Goal: Check status: Check status

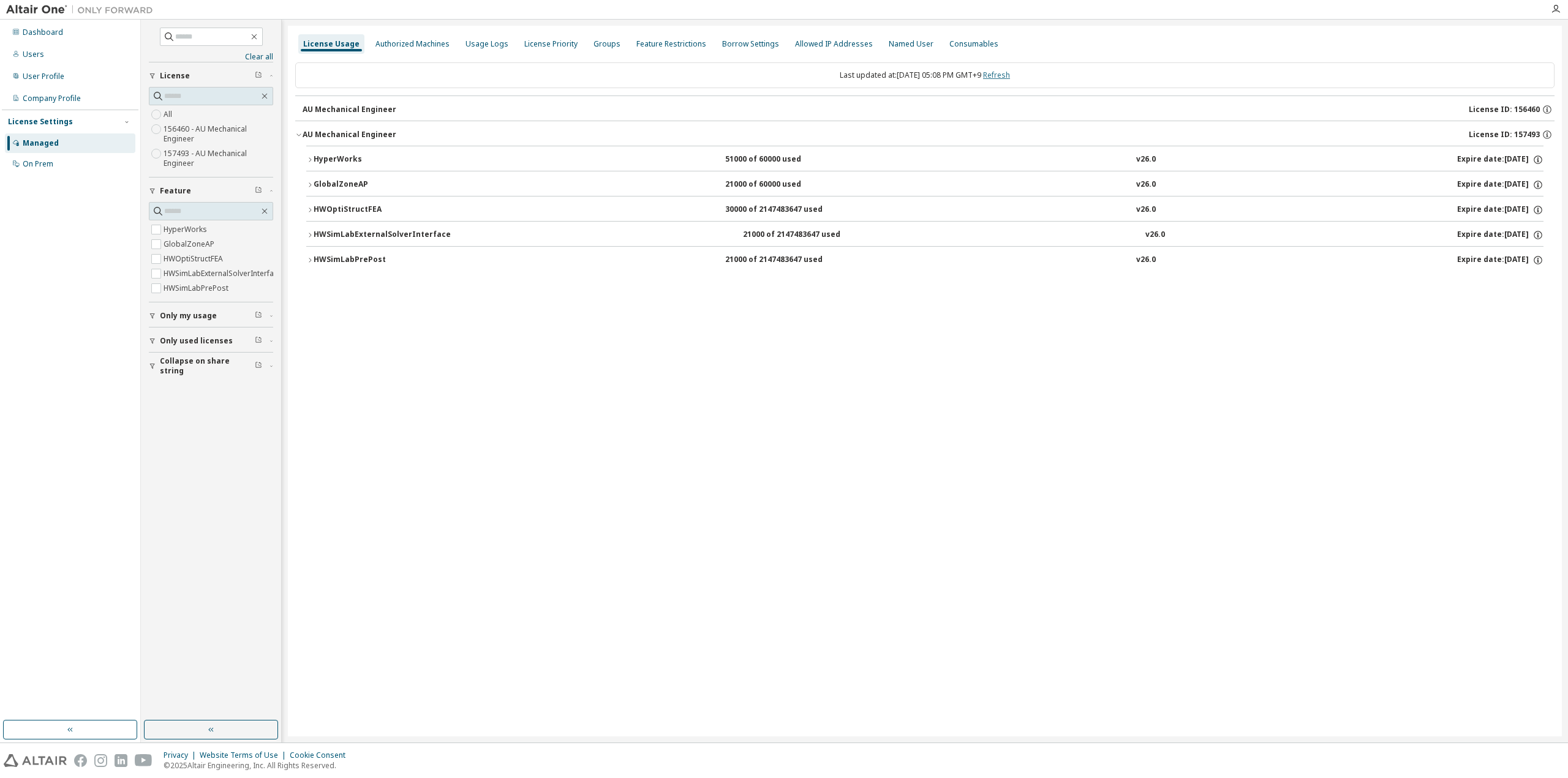
click at [1010, 79] on link "Refresh" at bounding box center [996, 75] width 27 height 10
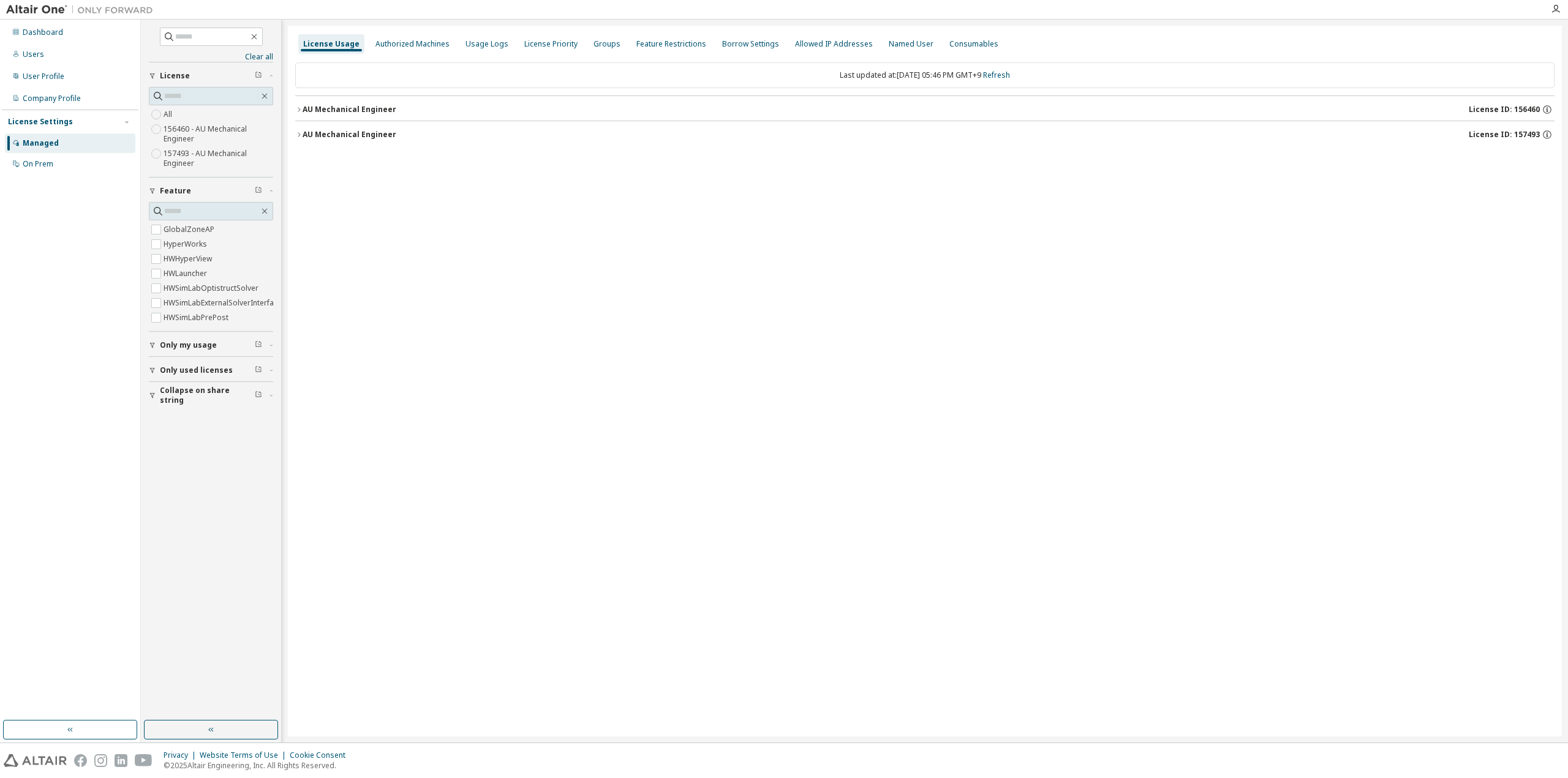
click at [364, 130] on div "AU Mechanical Engineer" at bounding box center [349, 135] width 94 height 10
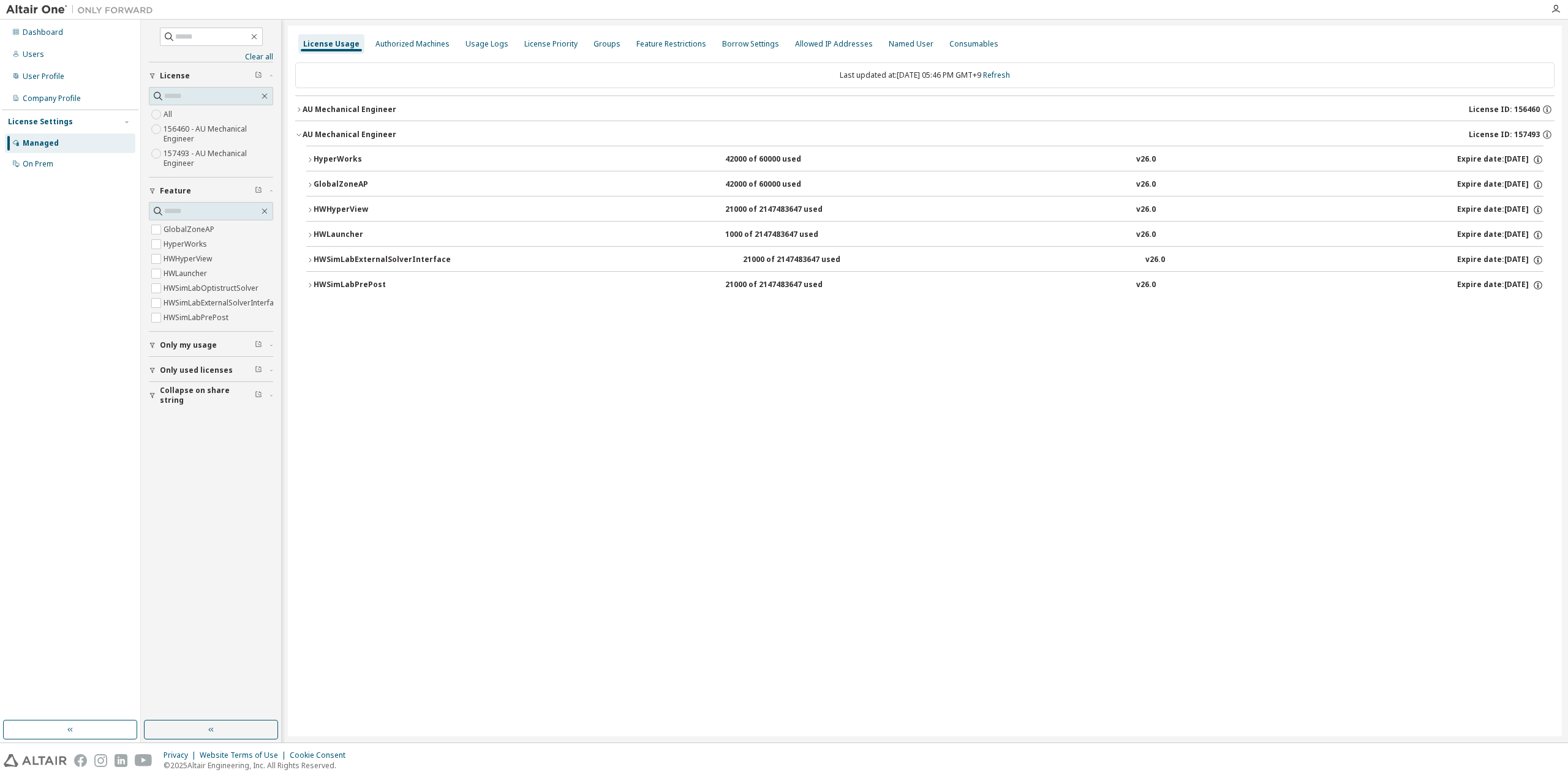
click at [357, 107] on div "AU Mechanical Engineer" at bounding box center [349, 110] width 94 height 10
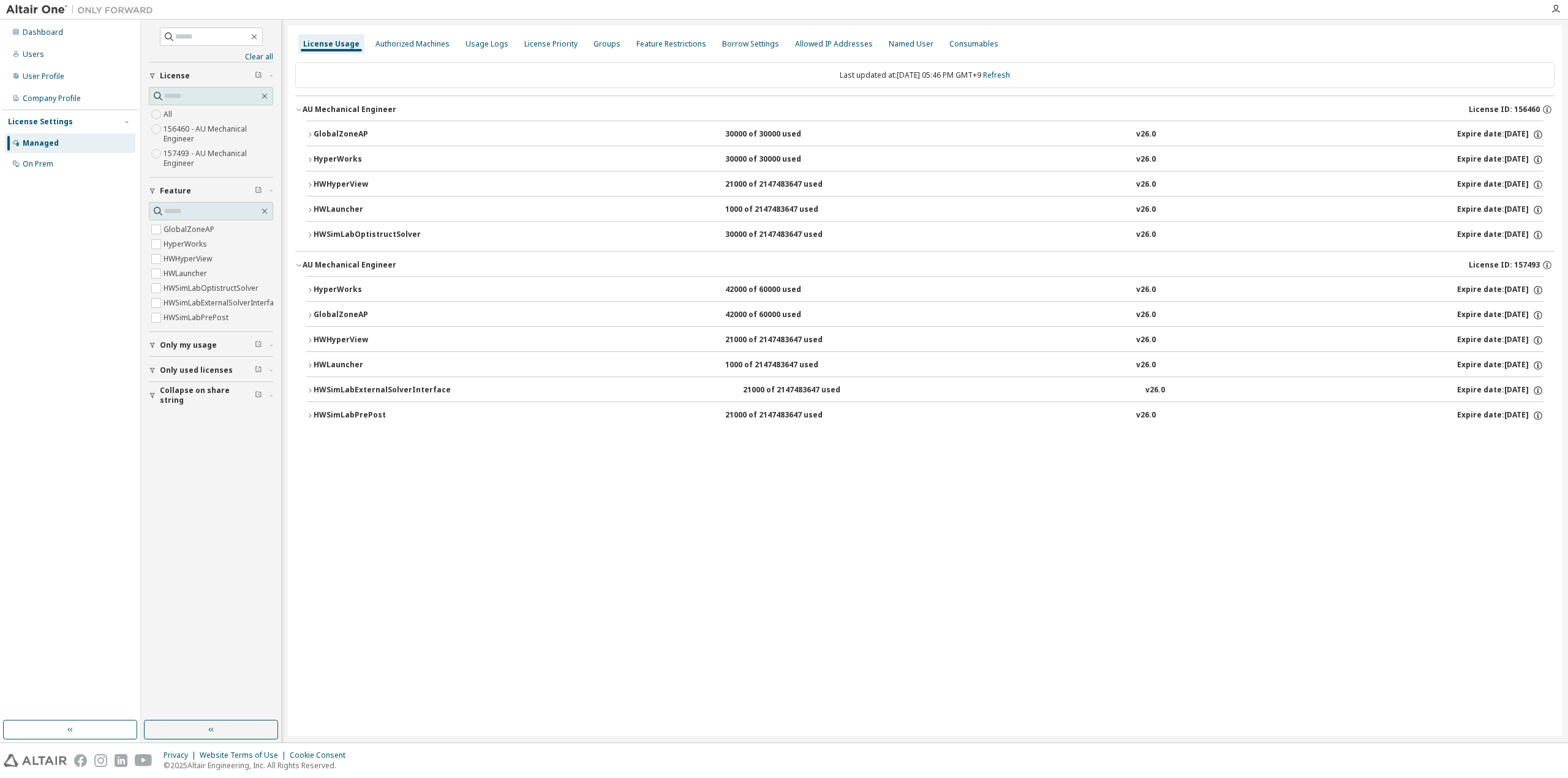
click at [331, 129] on div "GlobalZoneAP" at bounding box center [369, 135] width 111 height 11
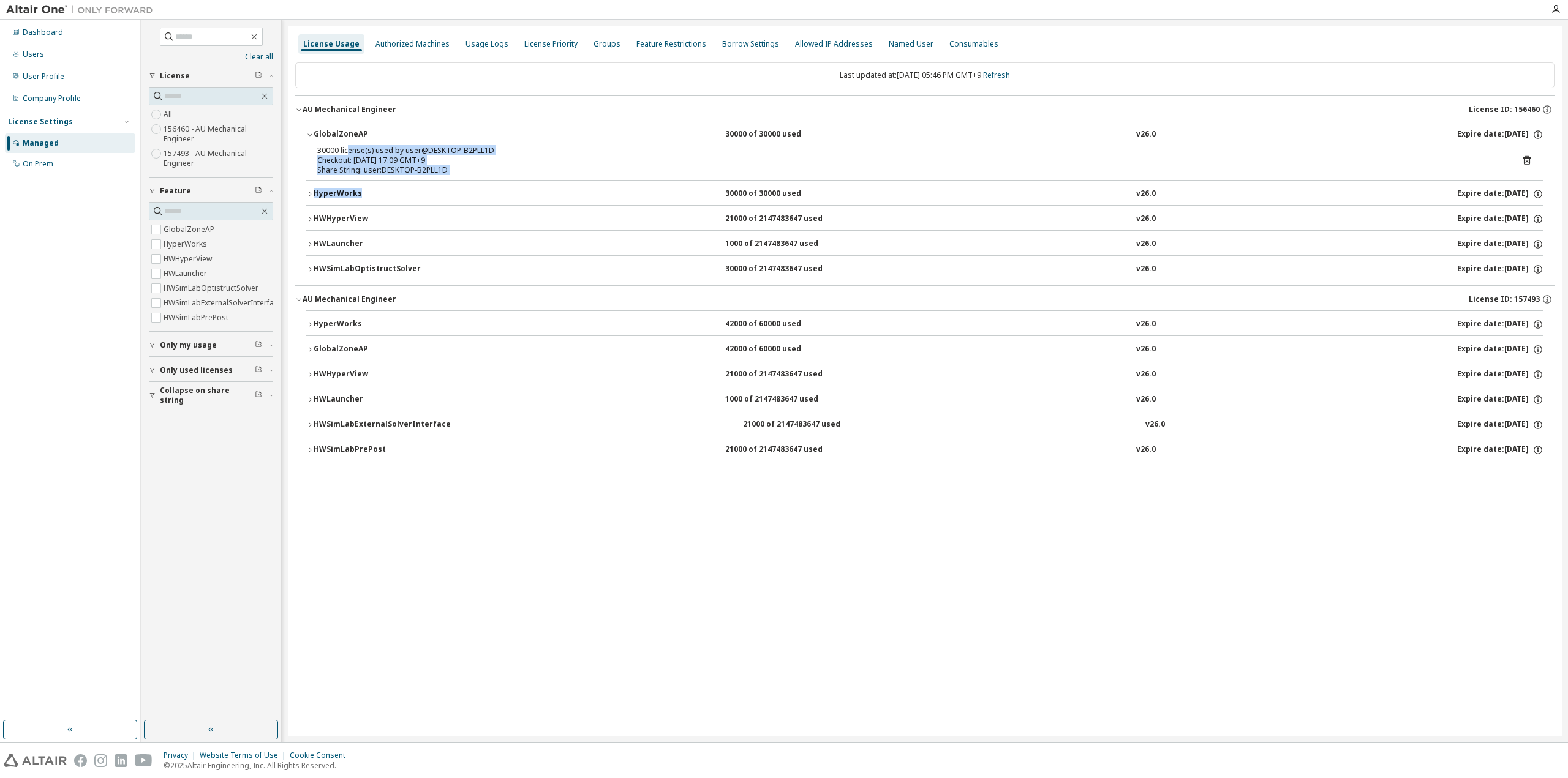
drag, startPoint x: 346, startPoint y: 145, endPoint x: 420, endPoint y: 184, distance: 83.6
click at [420, 184] on div "GlobalZoneAP 30000 of 30000 used v26.0 Expire date: [DATE] 30000 license(s) use…" at bounding box center [924, 200] width 1237 height 160
click at [602, 520] on div "License Usage Authorized Machines Usage Logs License Priority Groups Feature Re…" at bounding box center [925, 381] width 1273 height 711
click at [1010, 79] on link "Refresh" at bounding box center [996, 75] width 27 height 10
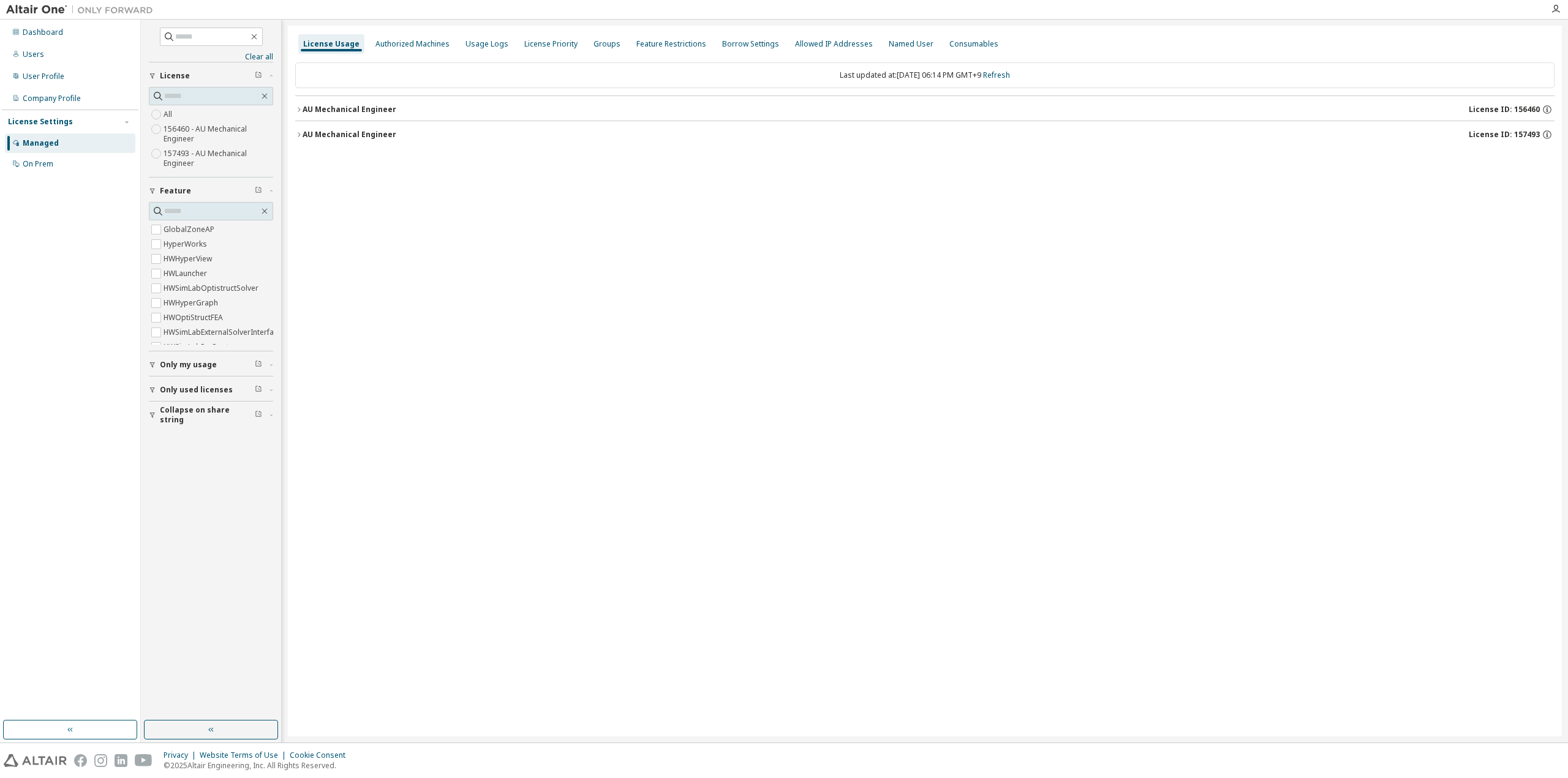
click at [400, 136] on div "AU Mechanical Engineer License ID: 157493" at bounding box center [928, 135] width 1252 height 11
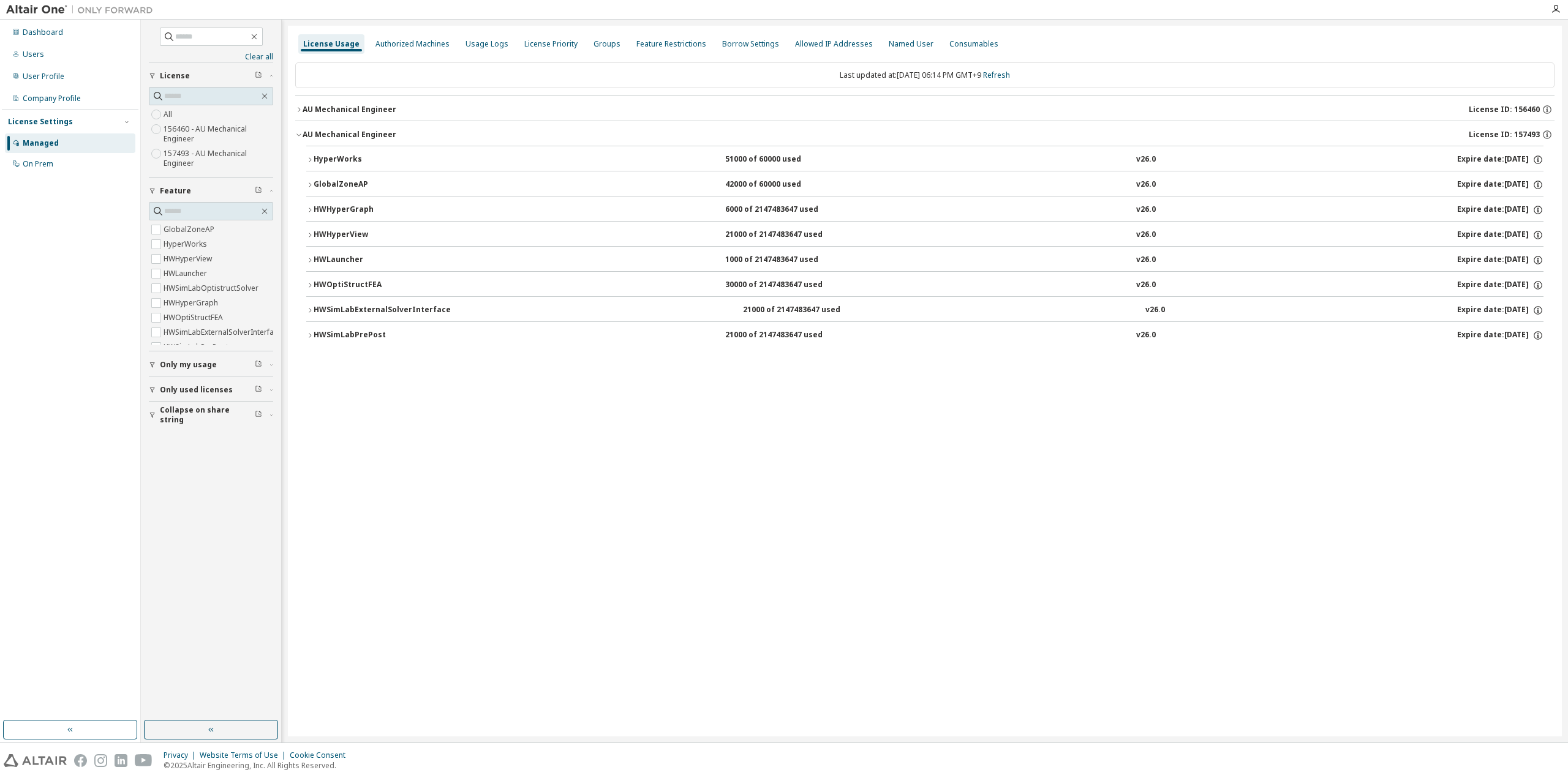
click at [354, 337] on div "HWSimLabPrePost" at bounding box center [369, 336] width 111 height 11
click at [338, 335] on div "HWSimLabPrePost" at bounding box center [369, 336] width 111 height 11
click at [337, 115] on button "AU Mechanical Engineer License ID: 156460" at bounding box center [925, 109] width 1259 height 27
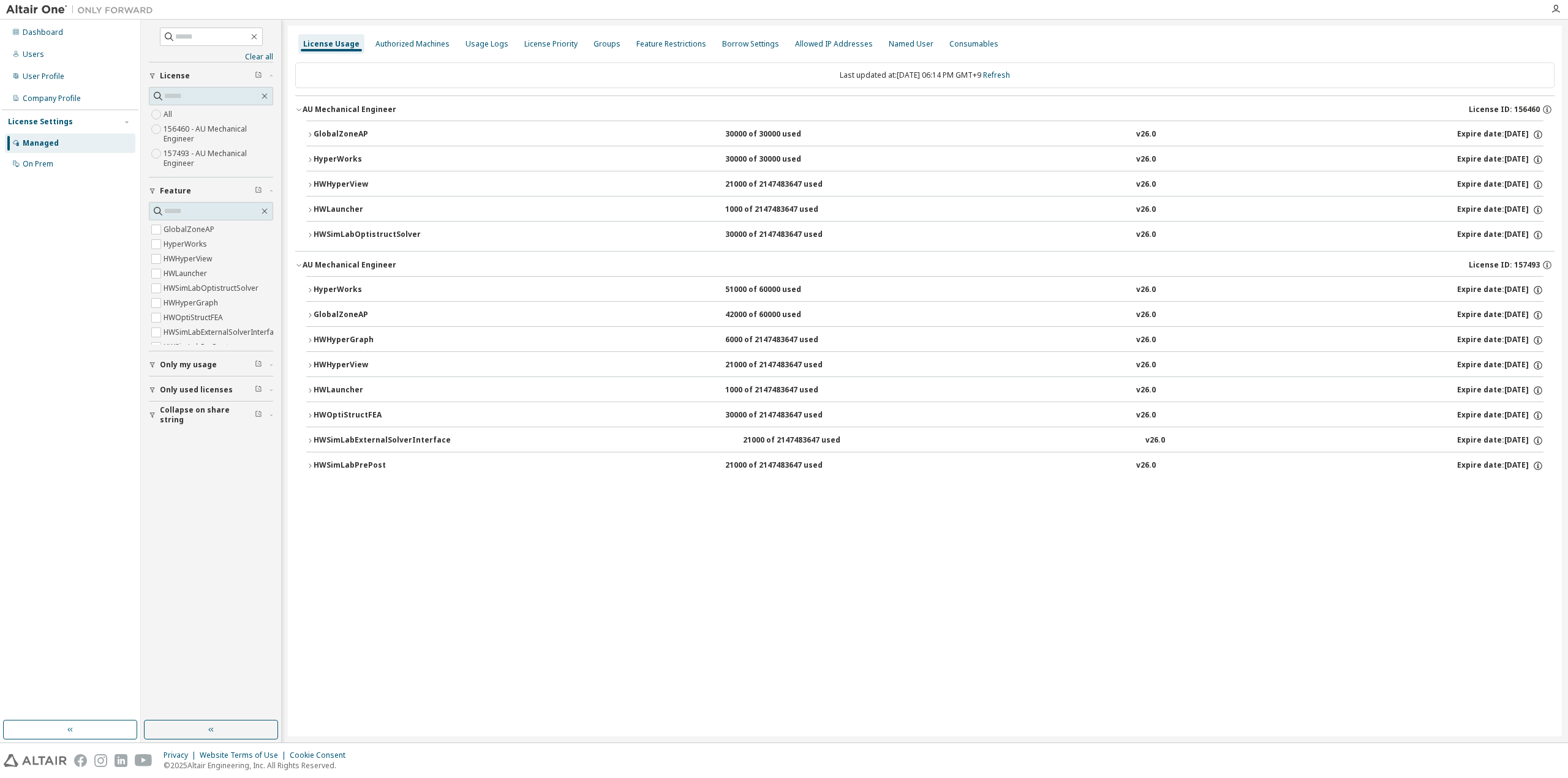
click at [352, 136] on div "GlobalZoneAP" at bounding box center [369, 135] width 111 height 11
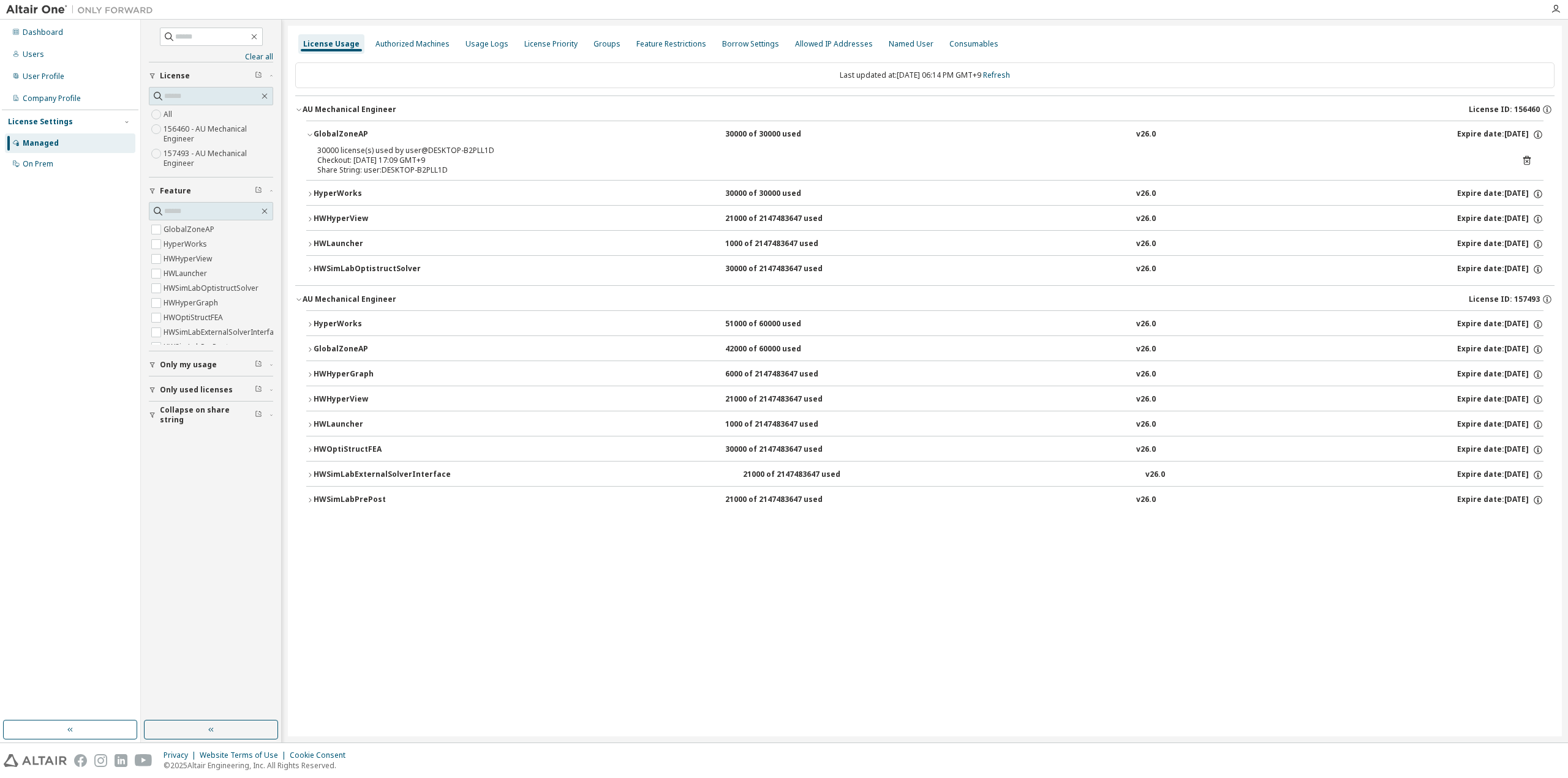
click at [338, 136] on div "GlobalZoneAP" at bounding box center [369, 135] width 111 height 11
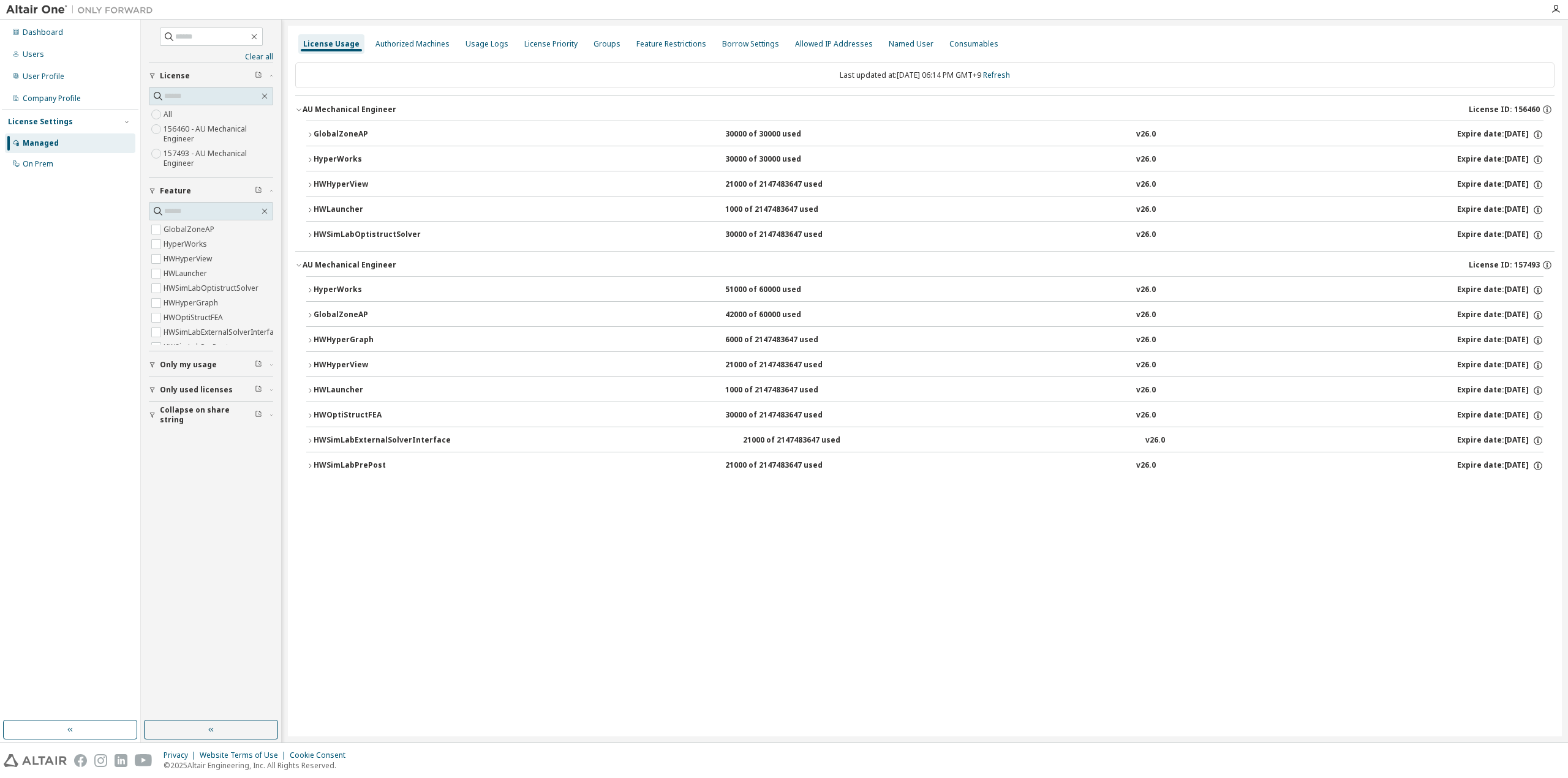
click at [335, 182] on div "HWHyperView" at bounding box center [369, 185] width 111 height 11
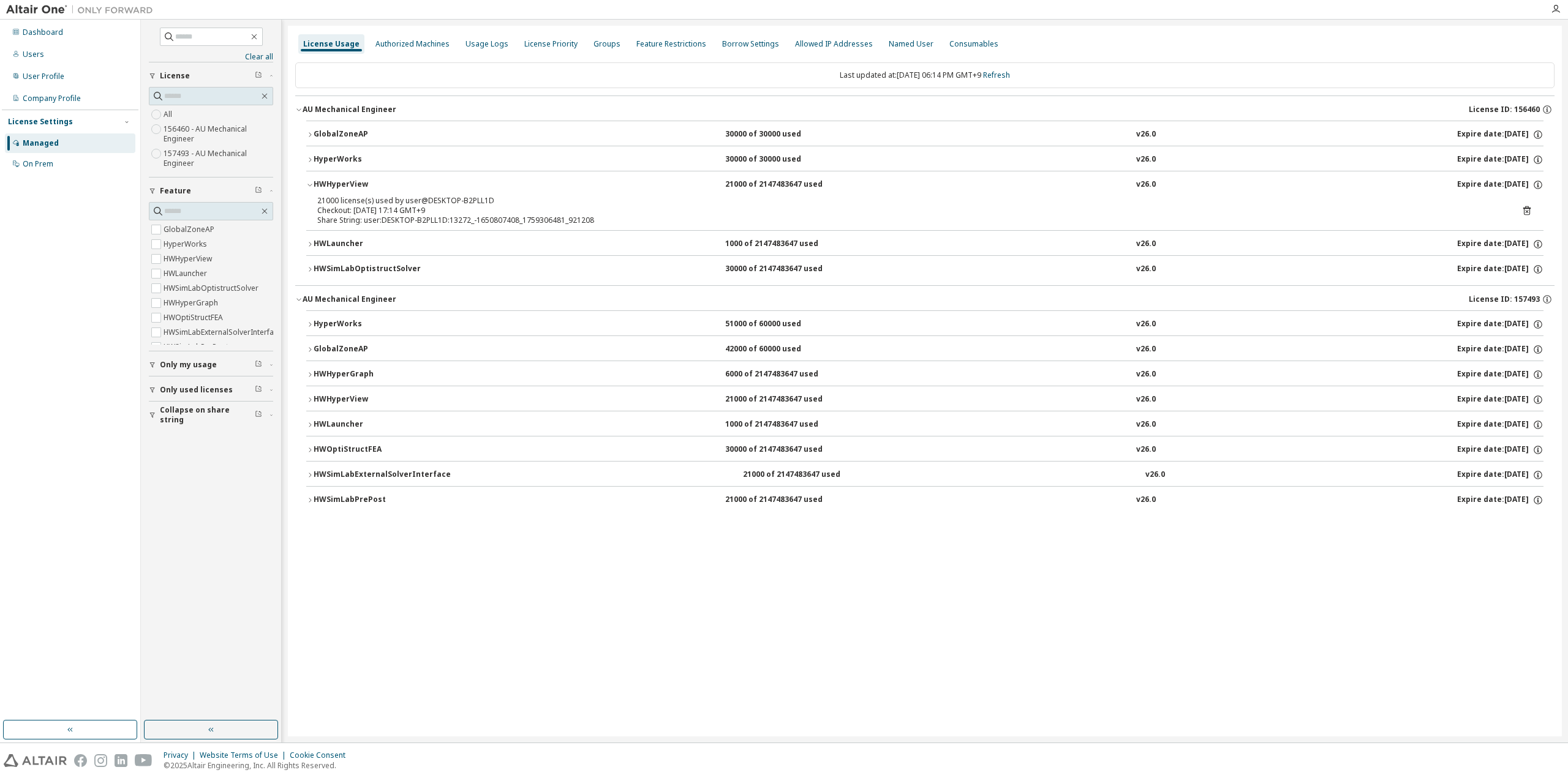
click at [335, 182] on div "HWHyperView" at bounding box center [369, 185] width 111 height 11
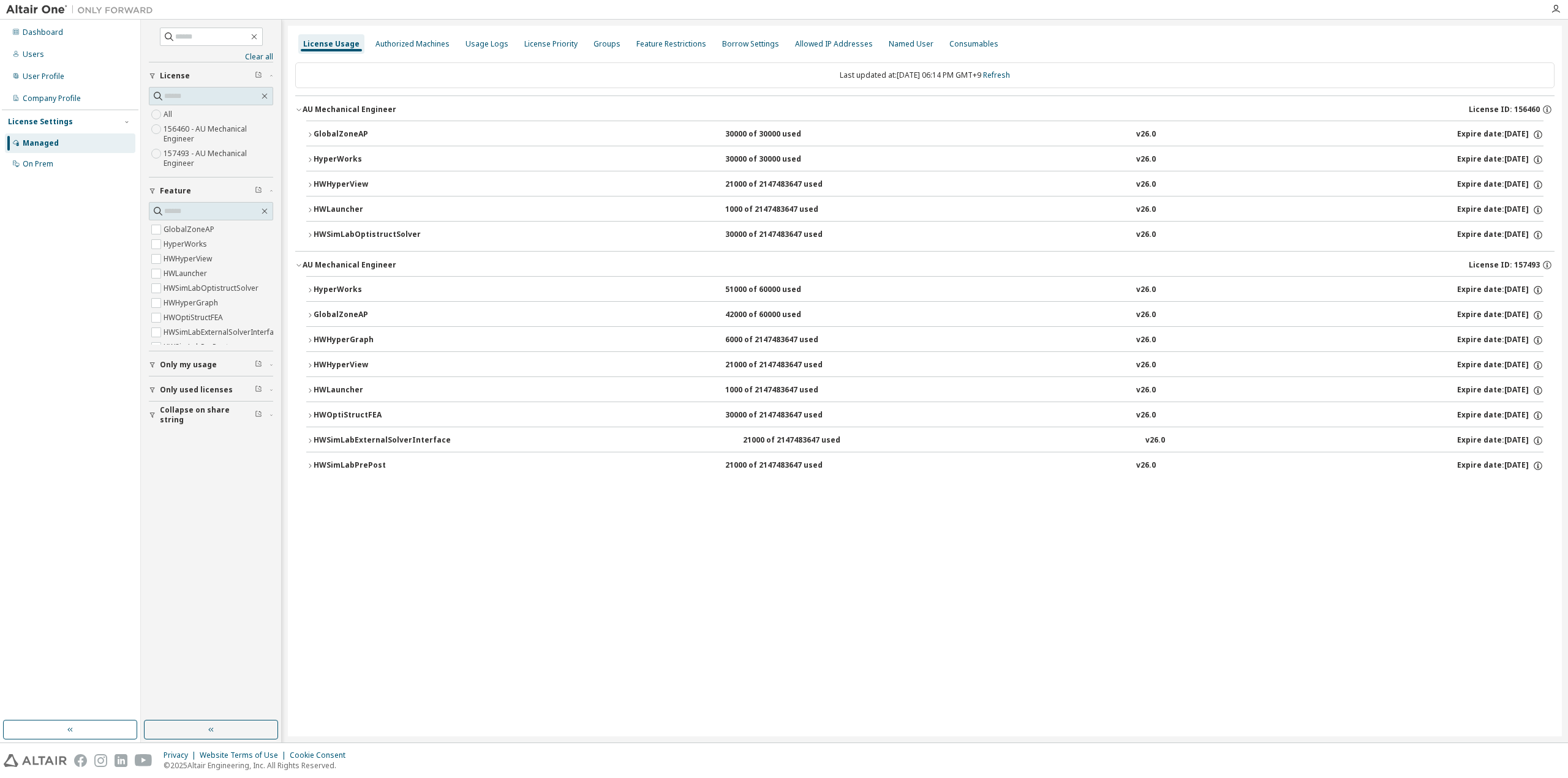
click at [335, 157] on div "HyperWorks" at bounding box center [369, 160] width 111 height 11
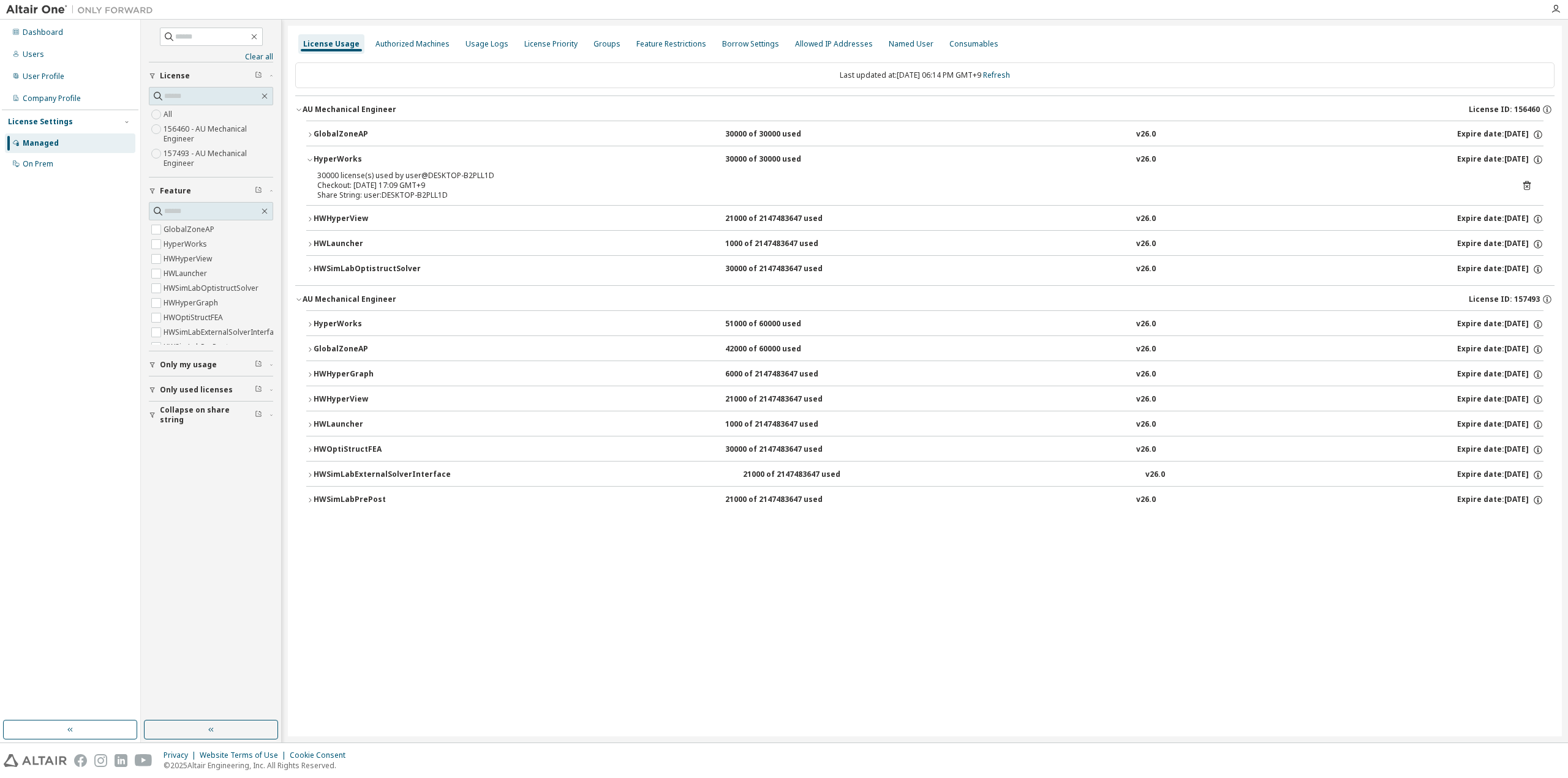
click at [335, 157] on div "HyperWorks" at bounding box center [369, 160] width 111 height 11
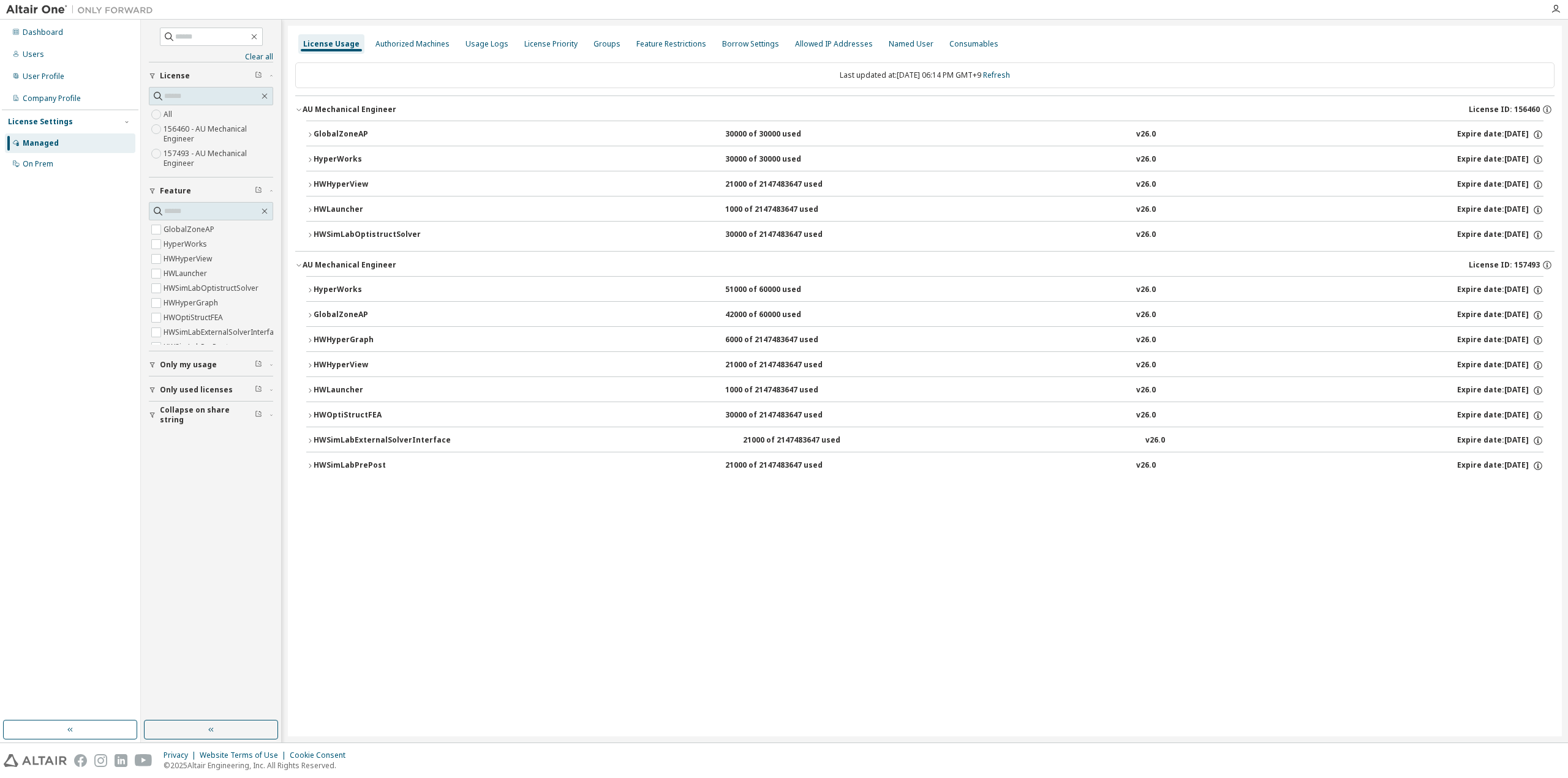
click at [344, 230] on div "HWSimLabOptistructSolver" at bounding box center [369, 236] width 111 height 11
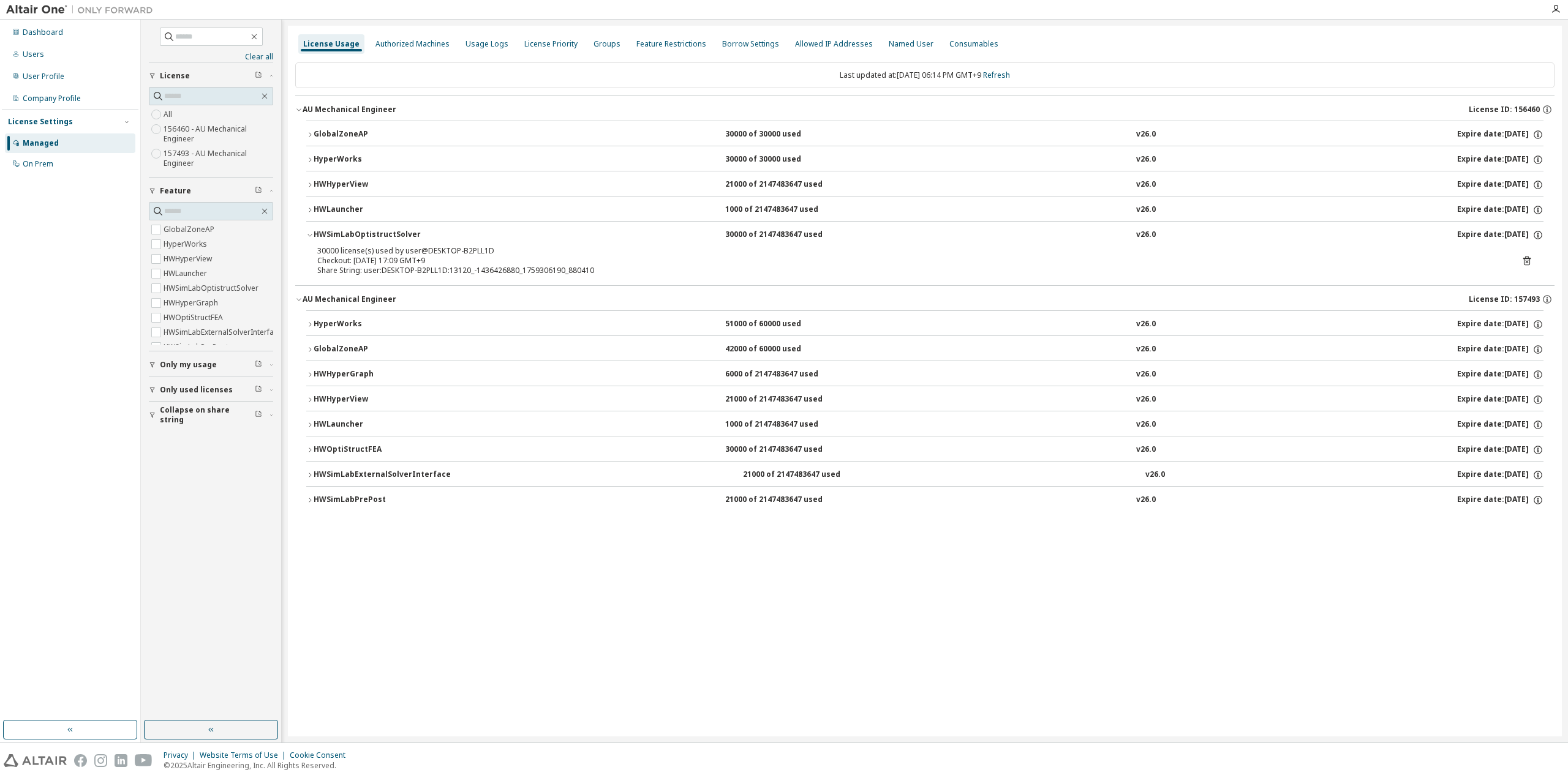
click at [344, 230] on div "HWSimLabOptistructSolver" at bounding box center [369, 236] width 111 height 11
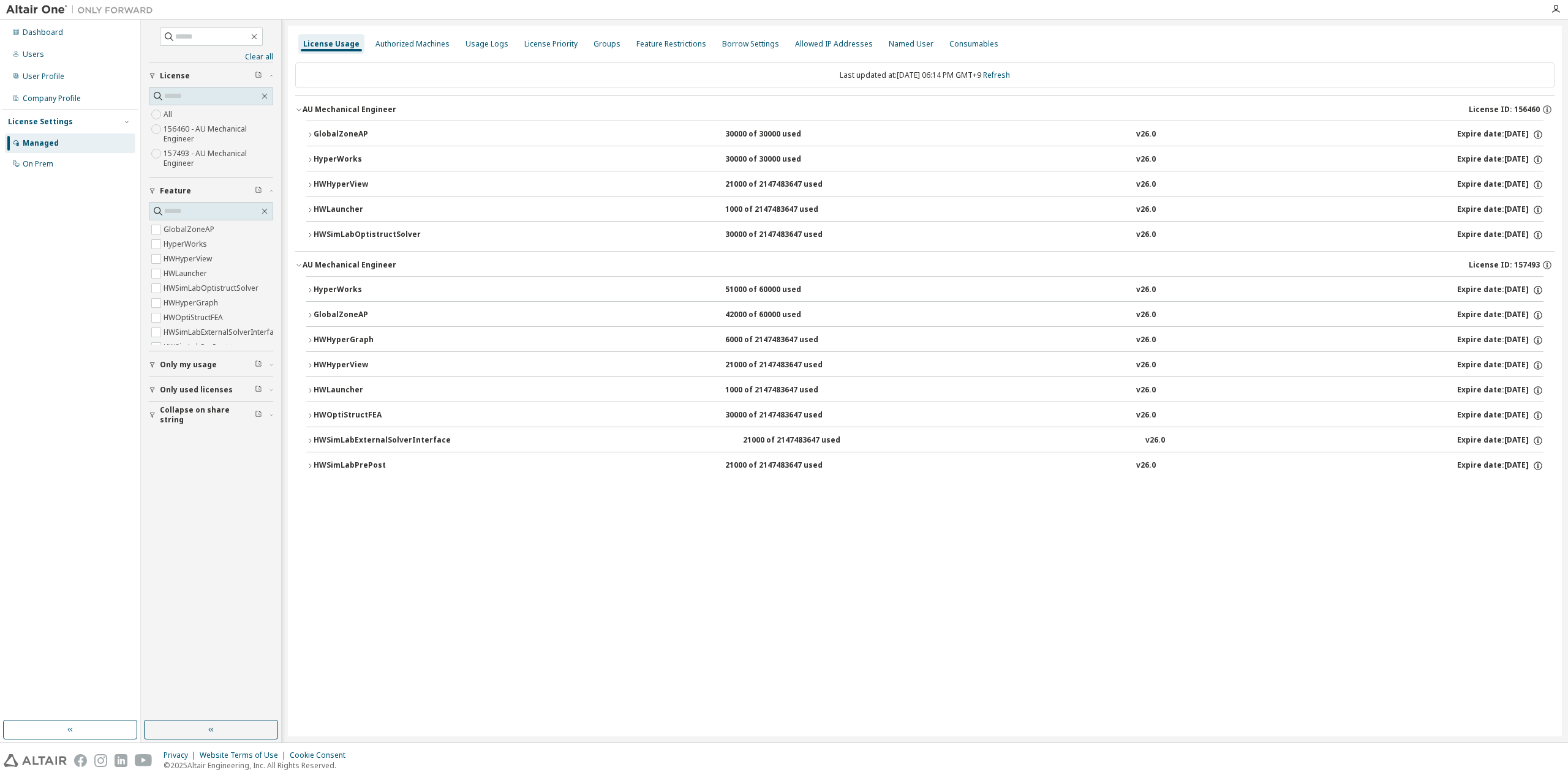
click at [343, 291] on div "HyperWorks" at bounding box center [369, 291] width 111 height 11
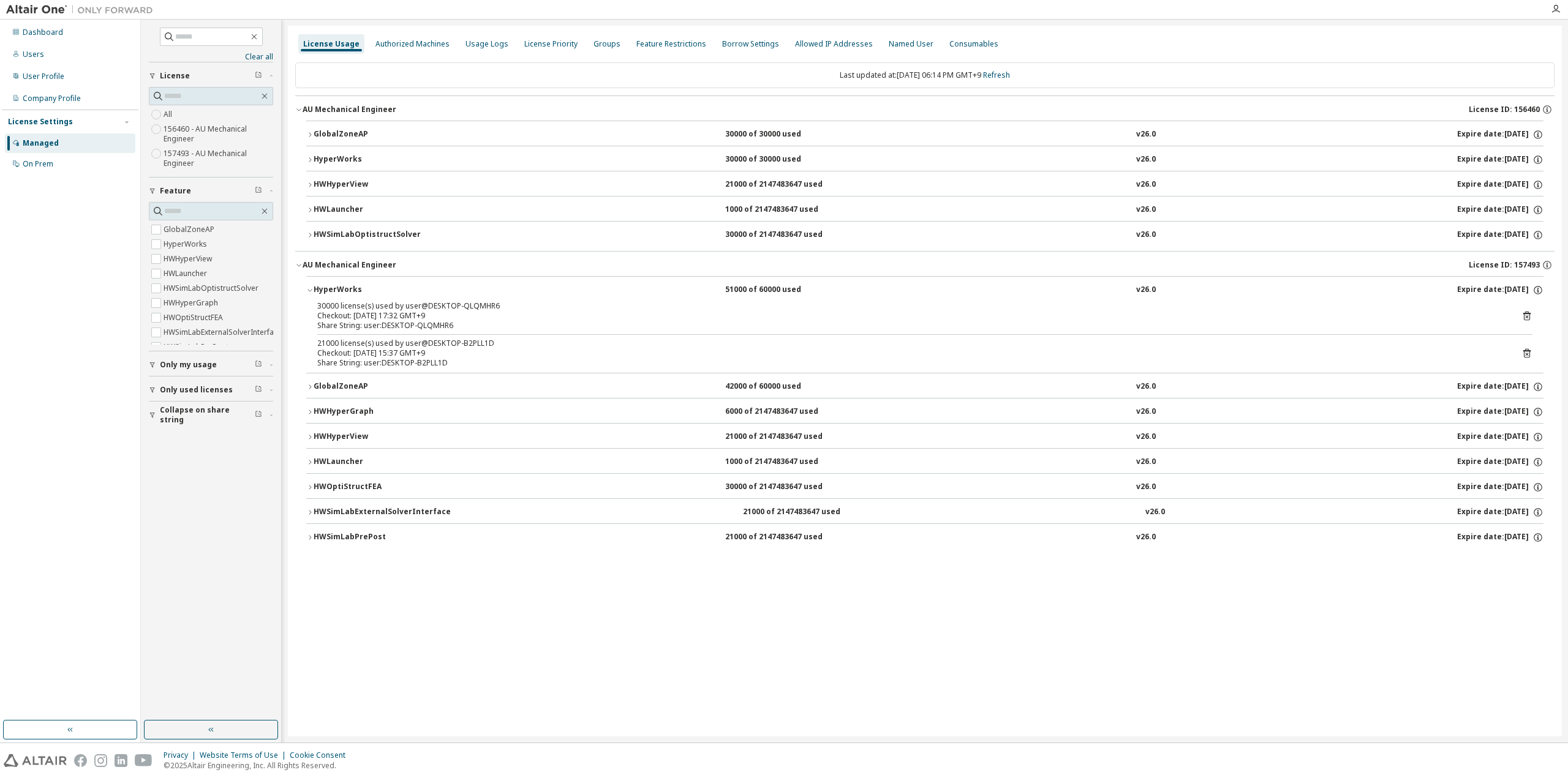
click at [332, 288] on div "HyperWorks" at bounding box center [369, 291] width 111 height 11
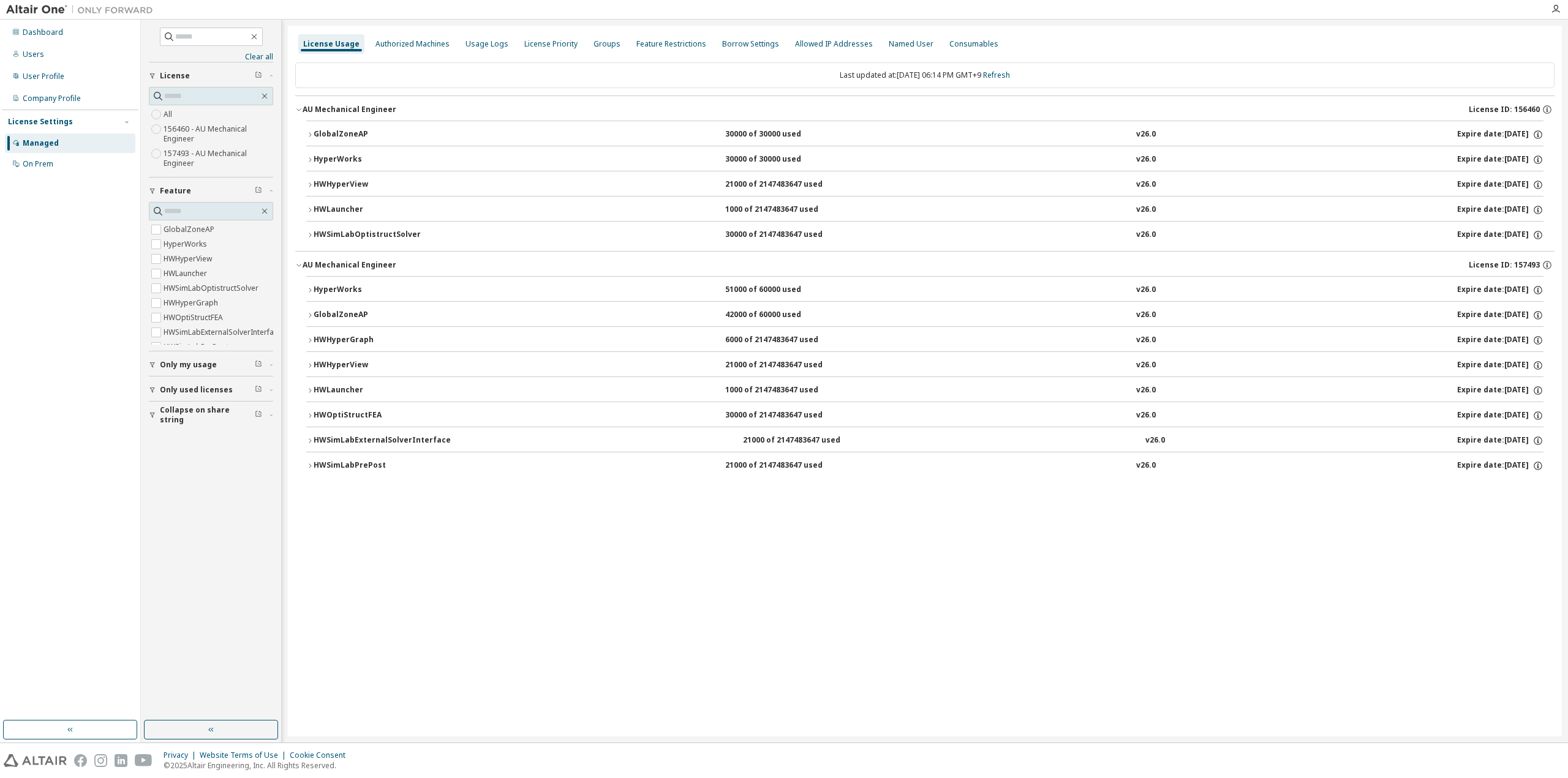
click at [333, 310] on div "GlobalZoneAP" at bounding box center [369, 316] width 111 height 11
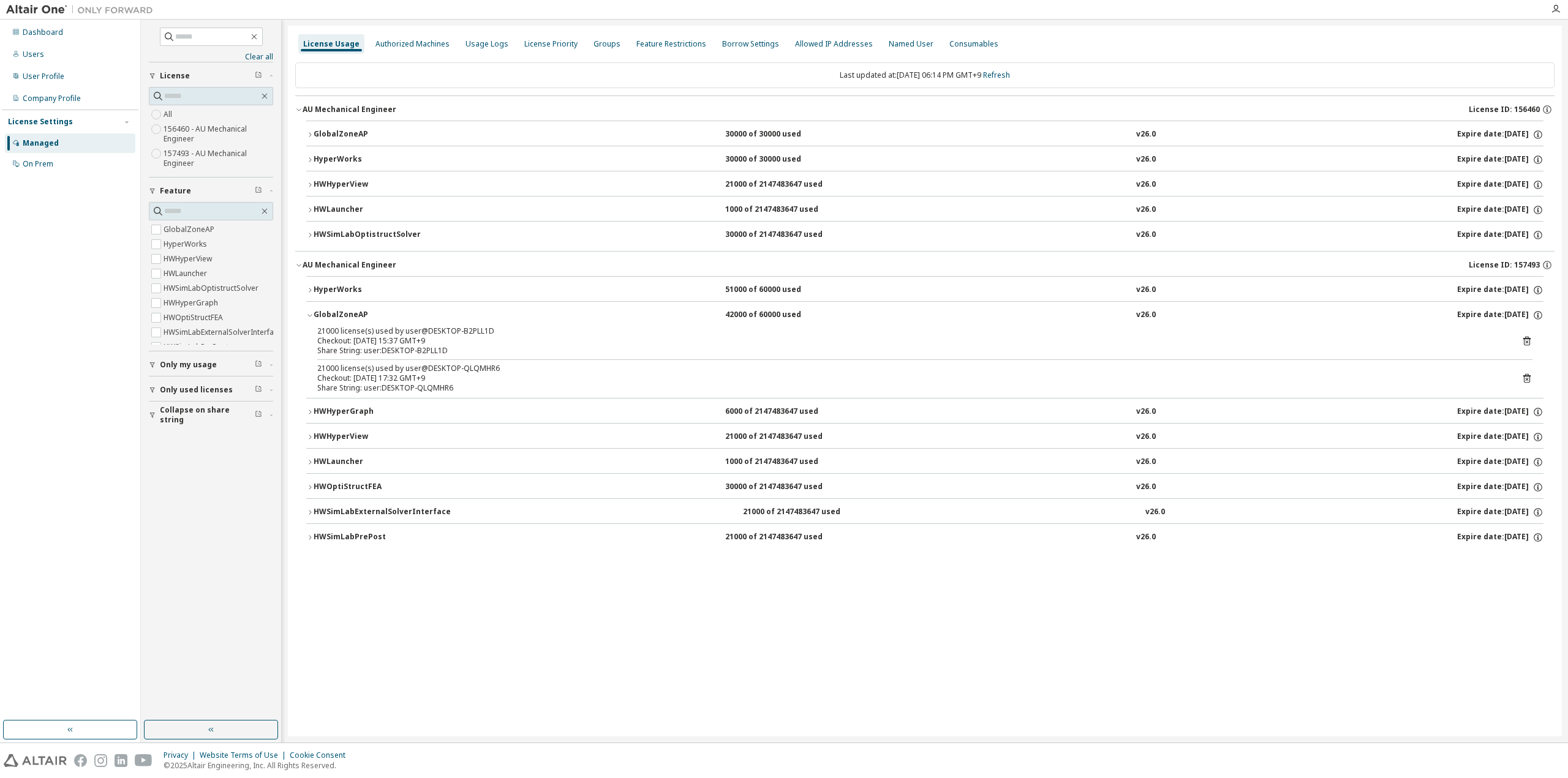
click at [324, 310] on div "GlobalZoneAP" at bounding box center [369, 316] width 111 height 11
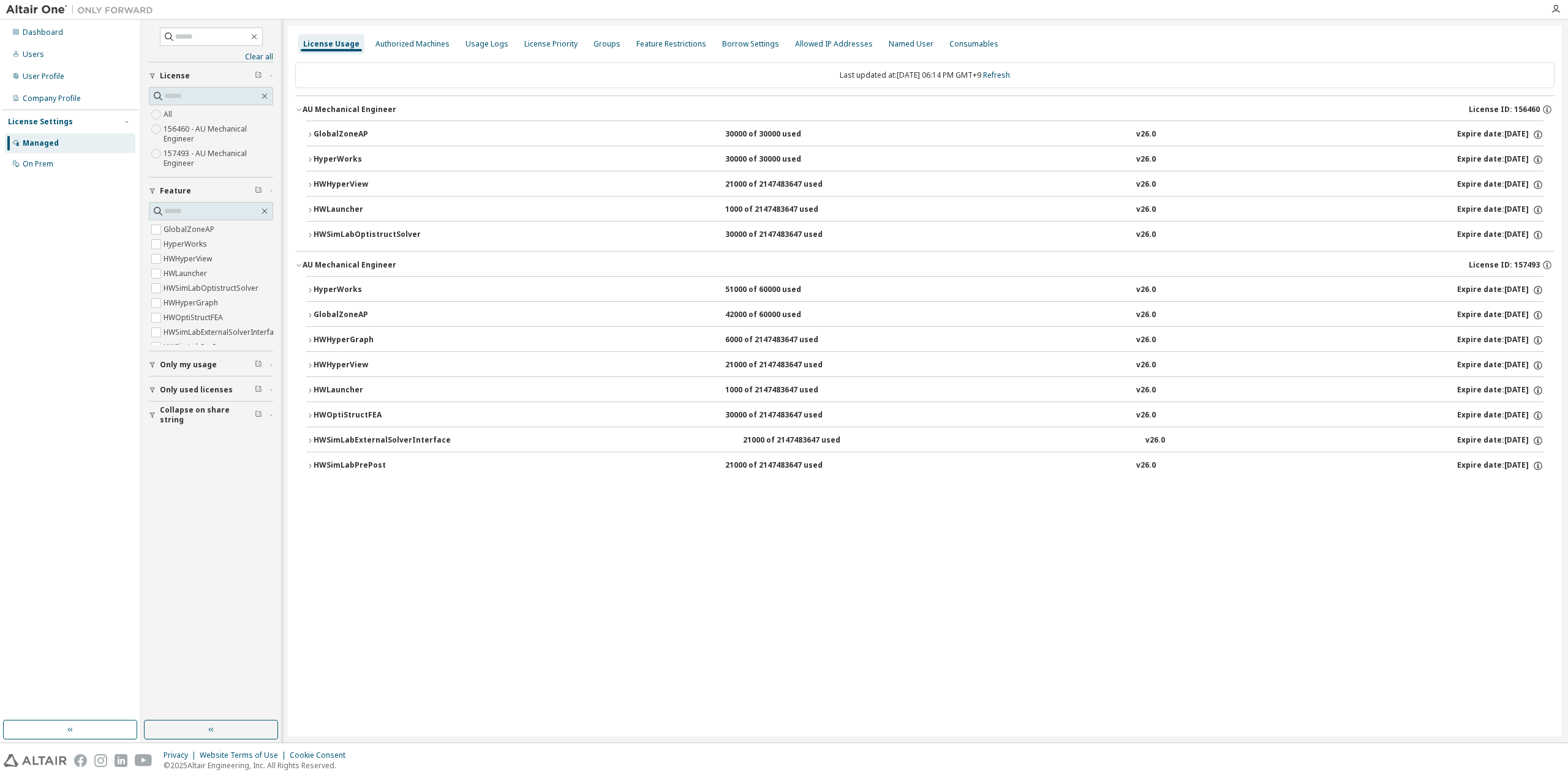
click at [341, 341] on div "HWHyperGraph" at bounding box center [369, 341] width 111 height 11
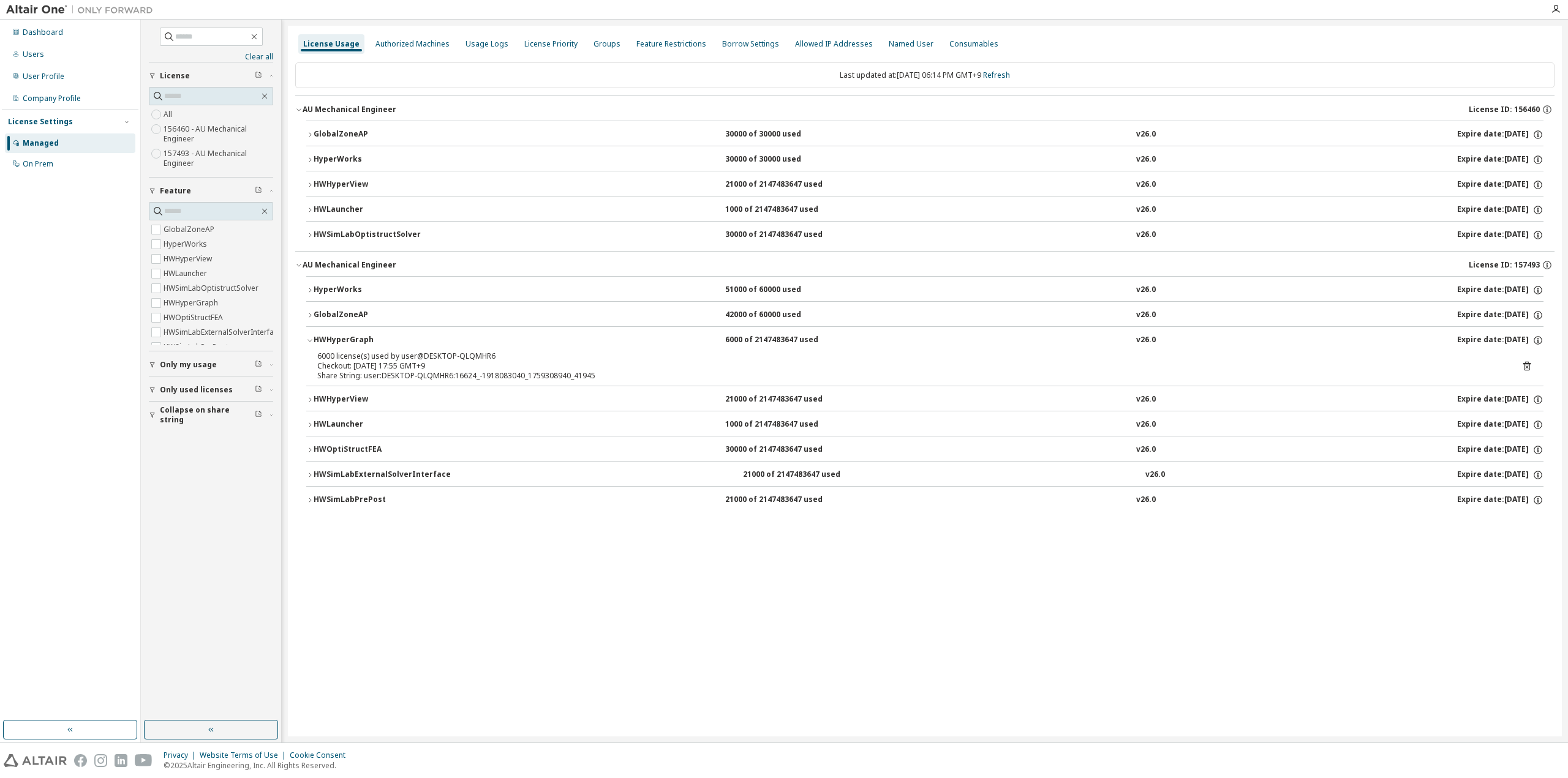
click at [334, 340] on div "HWHyperGraph" at bounding box center [369, 341] width 111 height 11
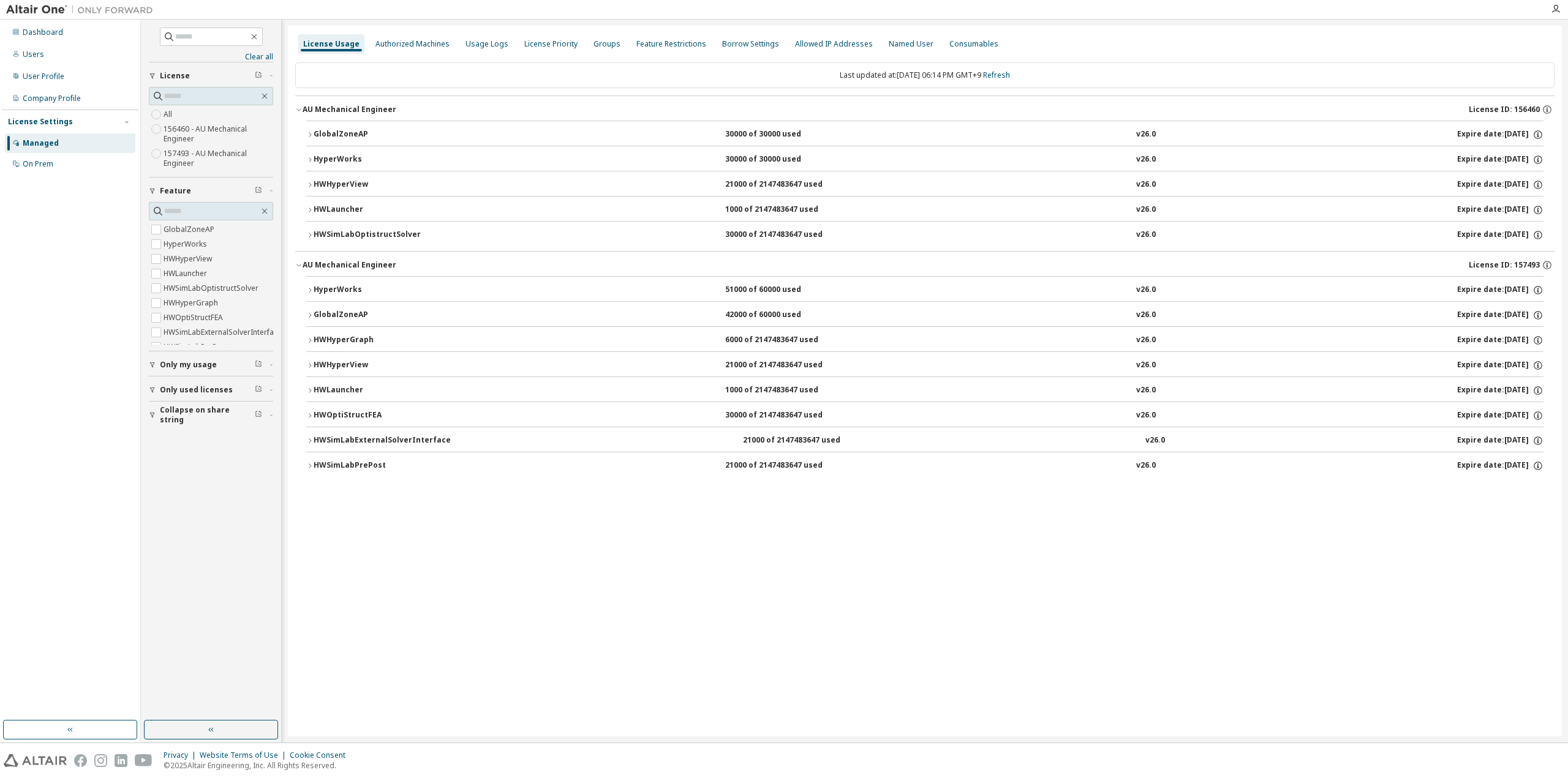
click at [332, 357] on button "HWHyperView 21000 of 2147483647 used v26.0 Expire date: [DATE]" at bounding box center [924, 365] width 1237 height 27
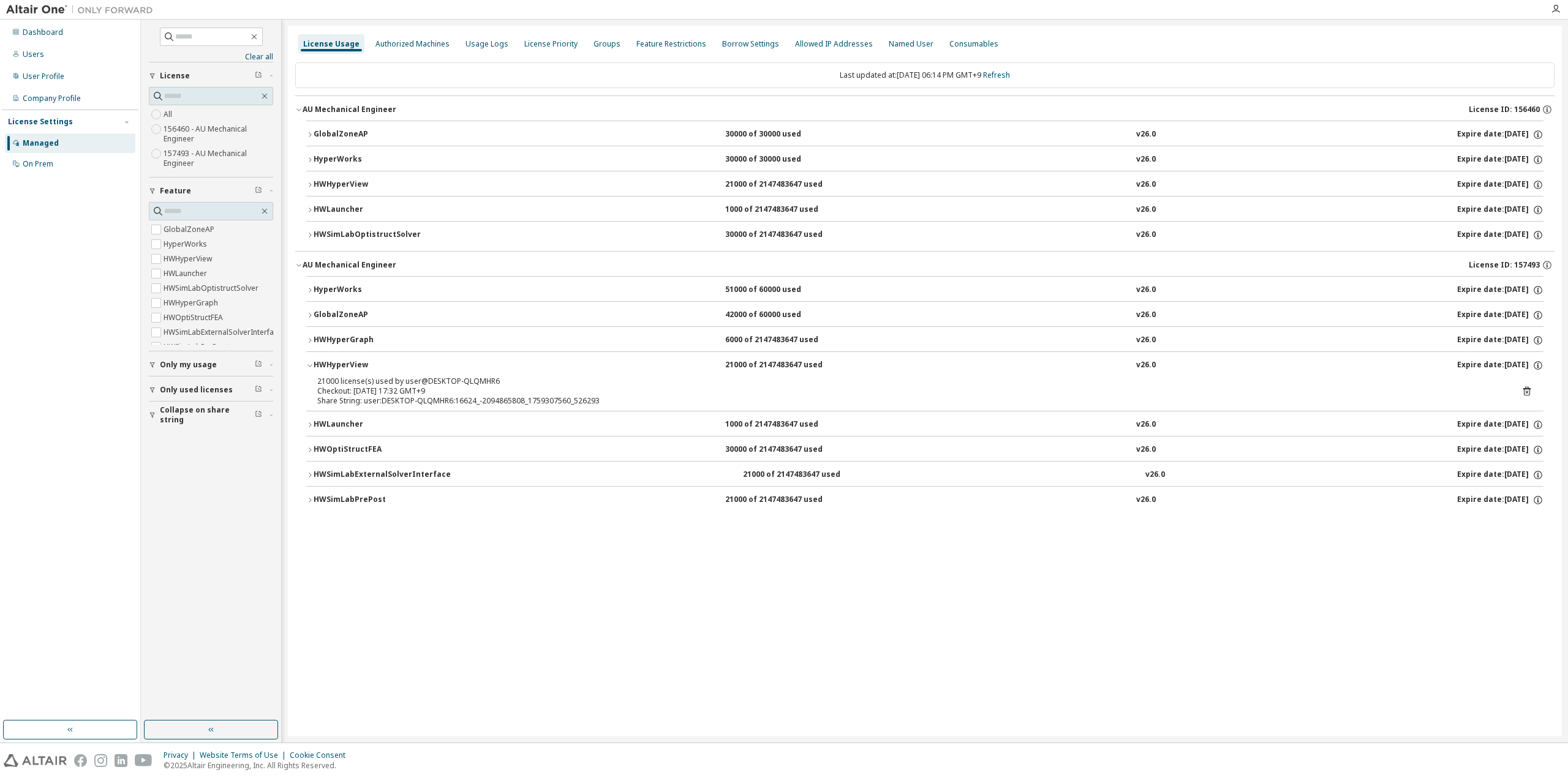
click at [327, 360] on div "HWHyperView" at bounding box center [369, 366] width 111 height 11
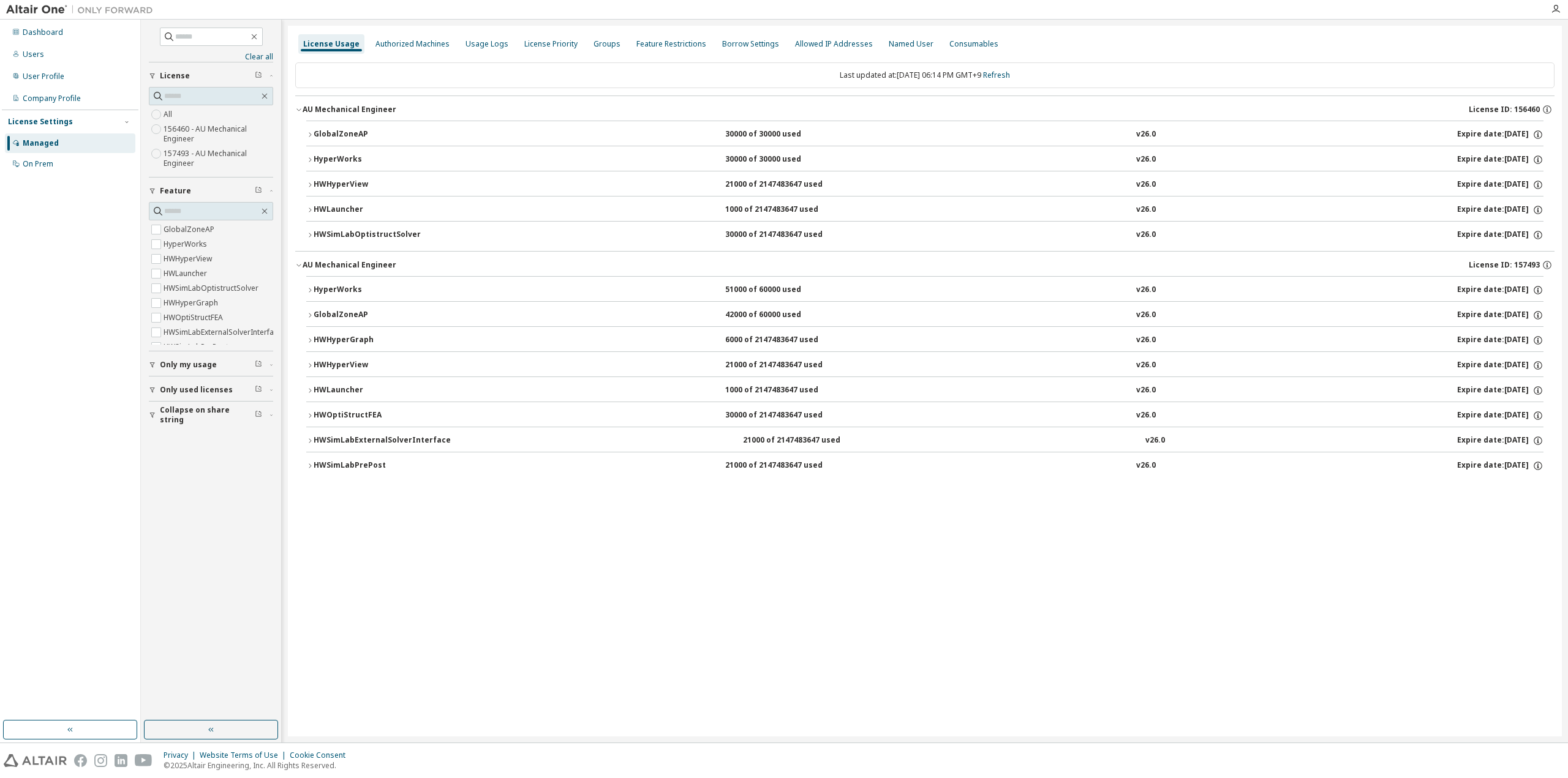
click at [333, 385] on div "HWLauncher" at bounding box center [369, 391] width 111 height 11
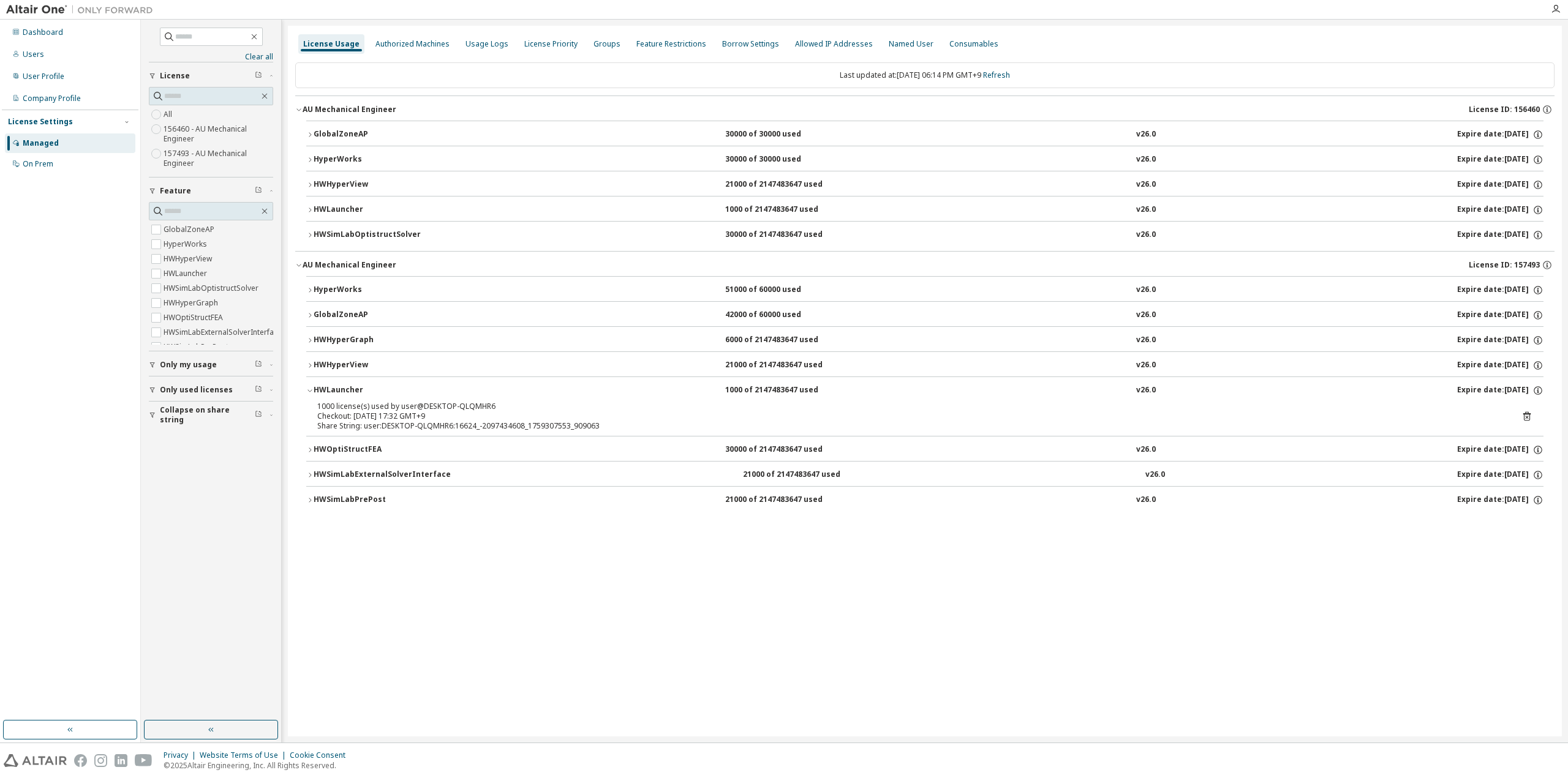
click at [333, 385] on div "HWLauncher" at bounding box center [369, 391] width 111 height 11
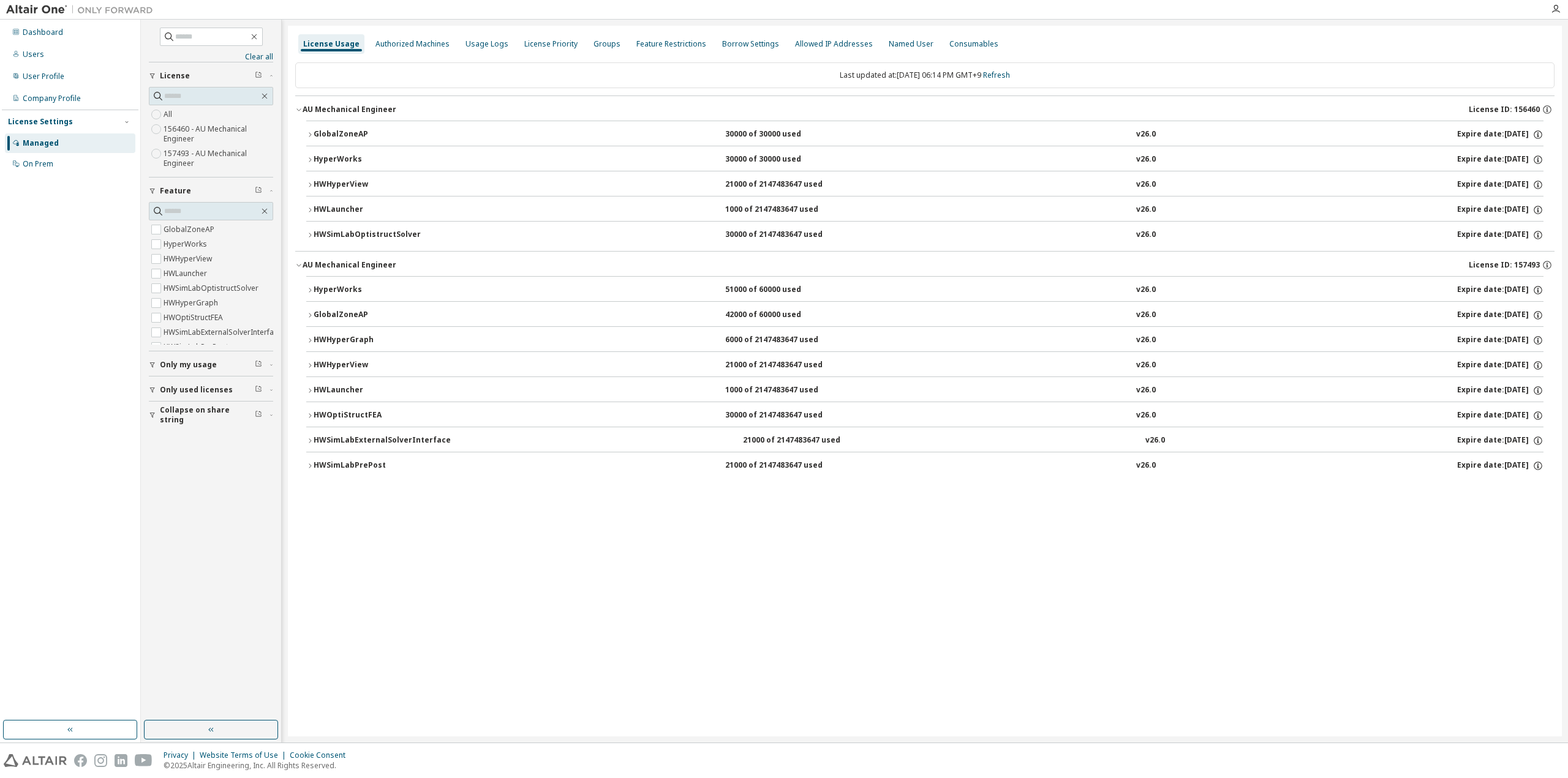
click at [337, 404] on button "HWOptiStructFEA 30000 of 2147483647 used v26.0 Expire date: [DATE]" at bounding box center [924, 416] width 1237 height 27
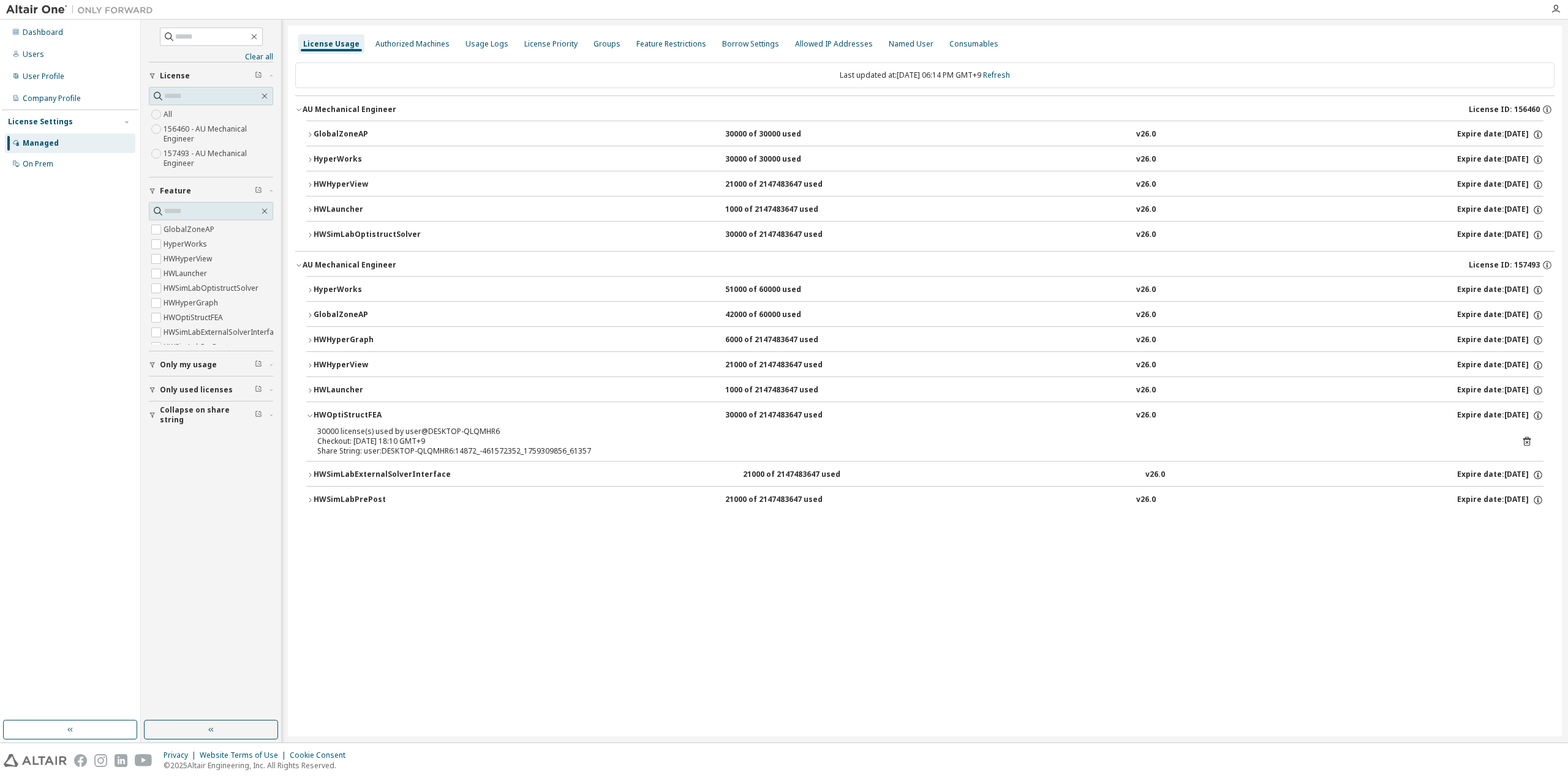
click at [337, 404] on button "HWOptiStructFEA 30000 of 2147483647 used v26.0 Expire date: [DATE]" at bounding box center [924, 416] width 1237 height 27
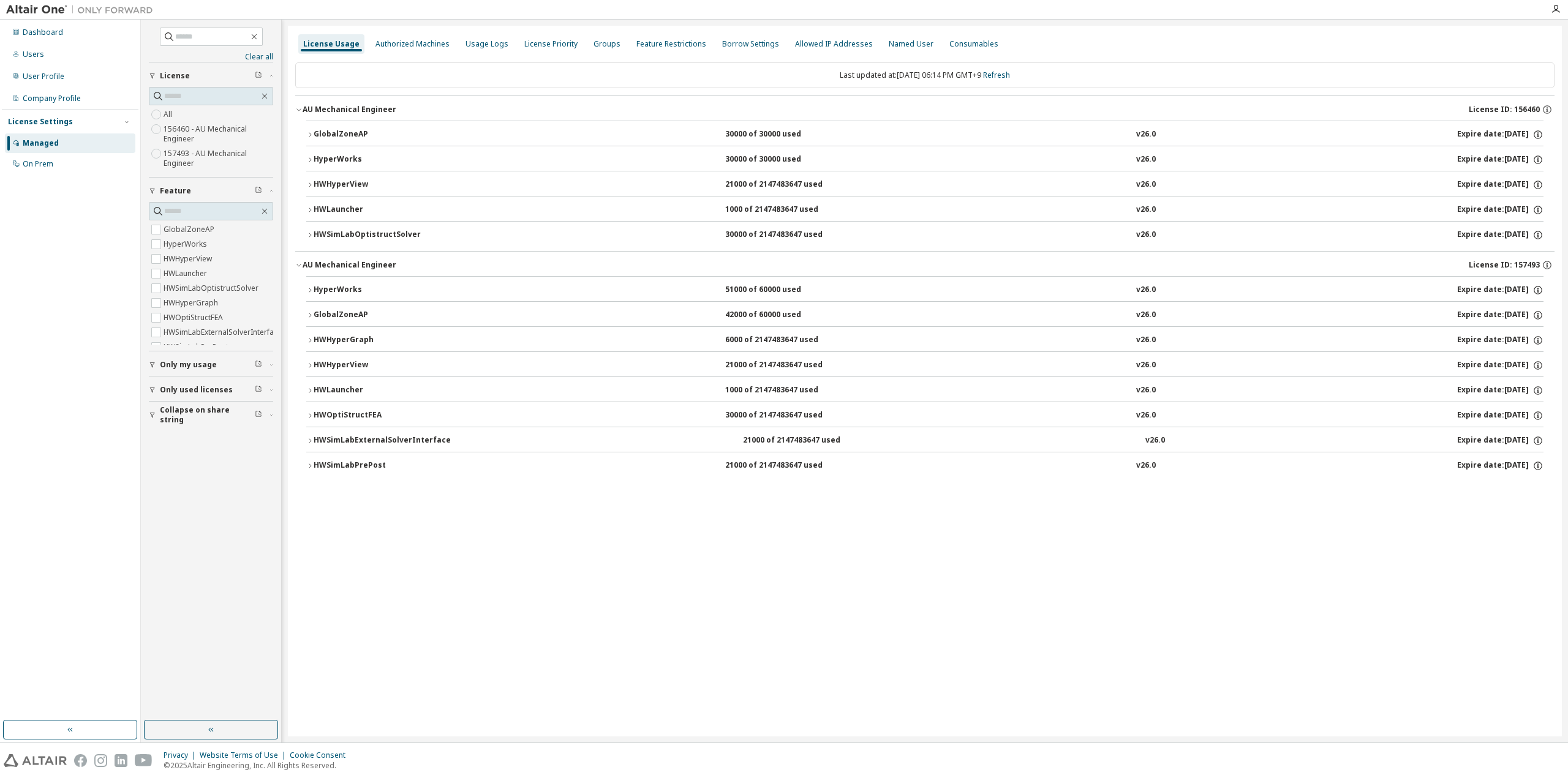
click at [353, 436] on div "HWSimLabExternalSolverInterface" at bounding box center [383, 441] width 137 height 11
click at [352, 461] on div "HWSimLabPrePost" at bounding box center [369, 466] width 111 height 11
click at [463, 548] on div "License Usage Authorized Machines Usage Logs License Priority Groups Feature Re…" at bounding box center [925, 381] width 1273 height 711
